Goal: Check status

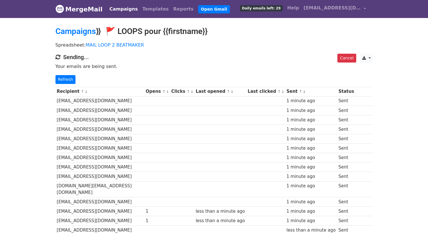
click at [56, 74] on div "Cancel CSV Excel Sending... Your emails are being sent. Refresh" at bounding box center [214, 69] width 326 height 30
click at [60, 77] on link "Refresh" at bounding box center [65, 79] width 20 height 9
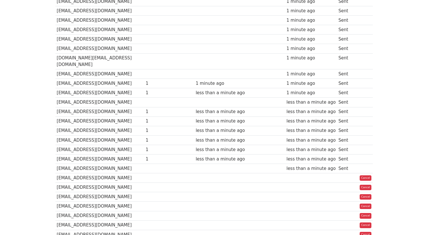
scroll to position [140, 0]
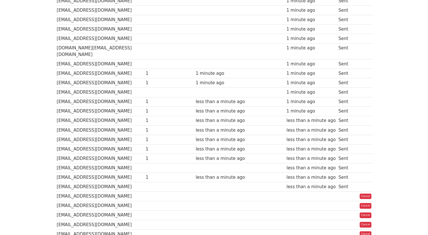
scroll to position [183, 0]
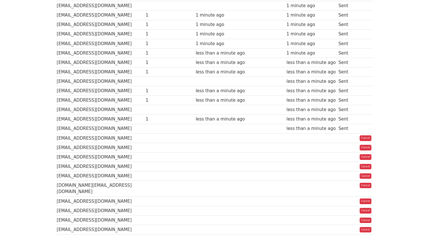
scroll to position [224, 0]
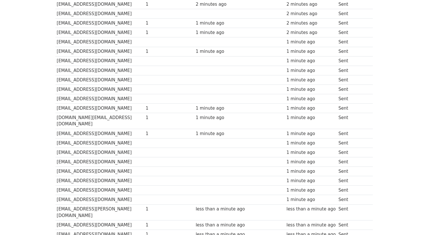
scroll to position [385, 0]
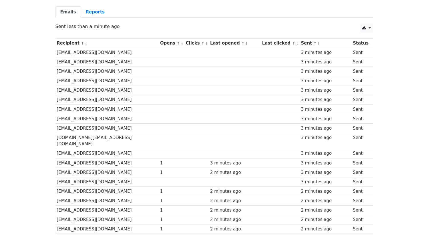
scroll to position [46, 0]
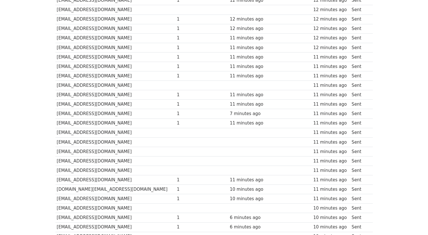
scroll to position [384, 0]
